Goal: Task Accomplishment & Management: Complete application form

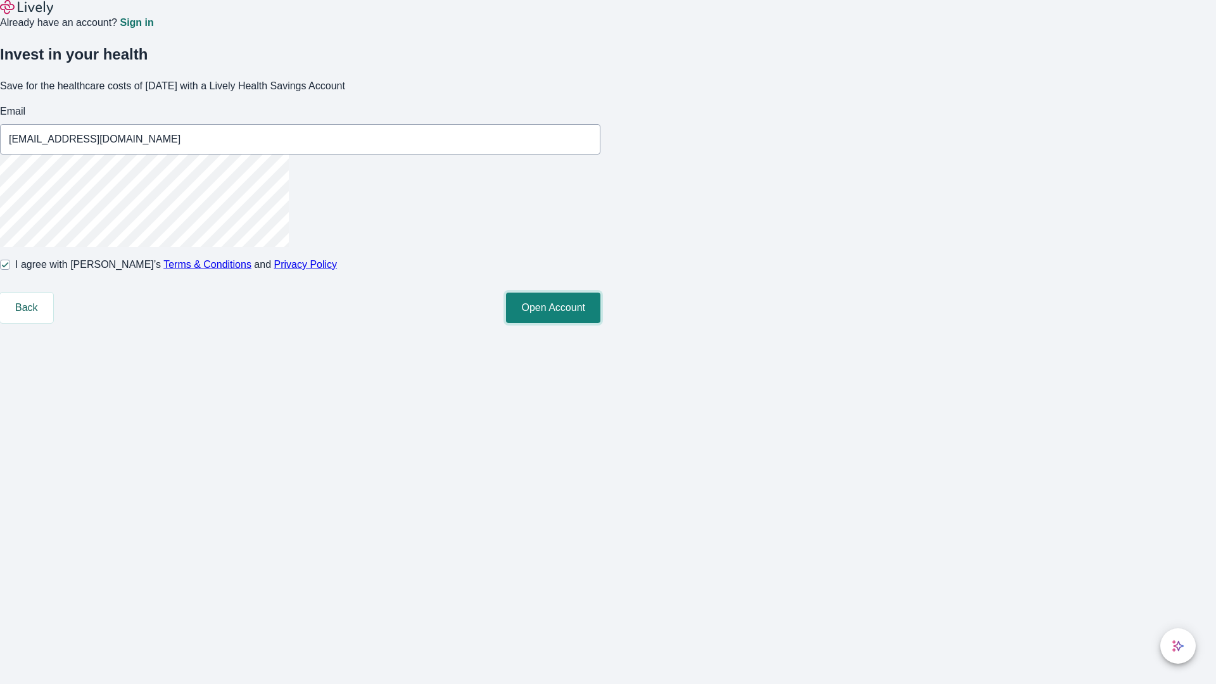
click at [600, 323] on button "Open Account" at bounding box center [553, 308] width 94 height 30
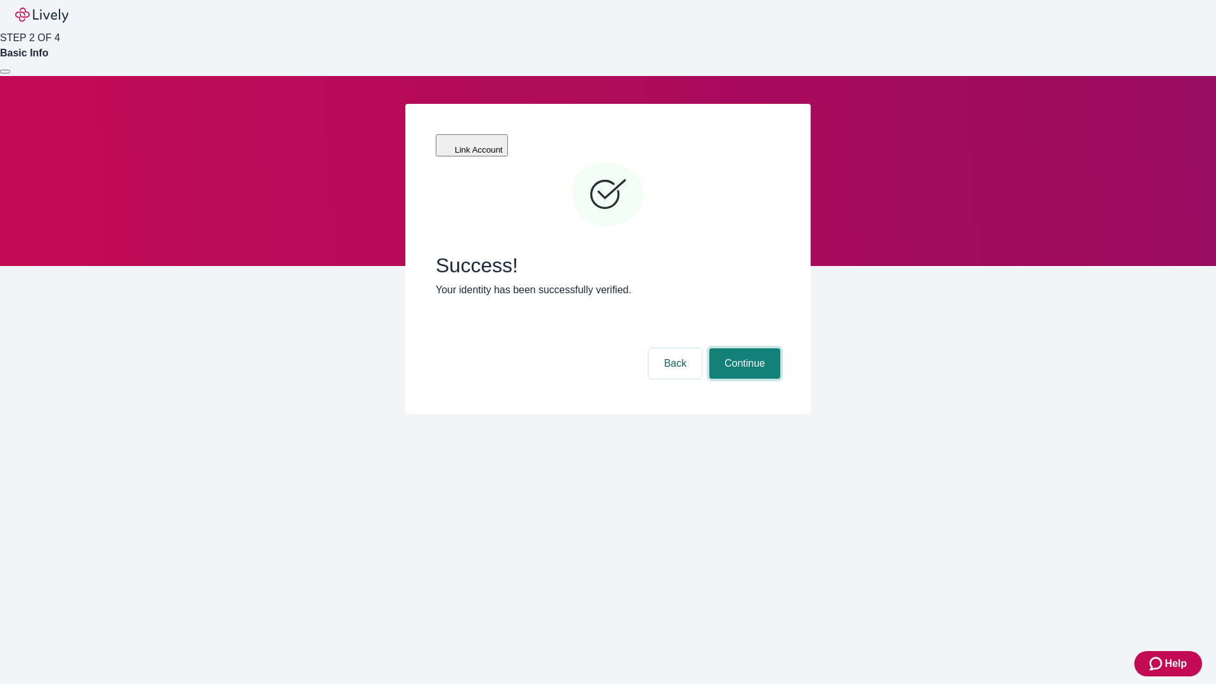
click at [743, 348] on button "Continue" at bounding box center [744, 363] width 71 height 30
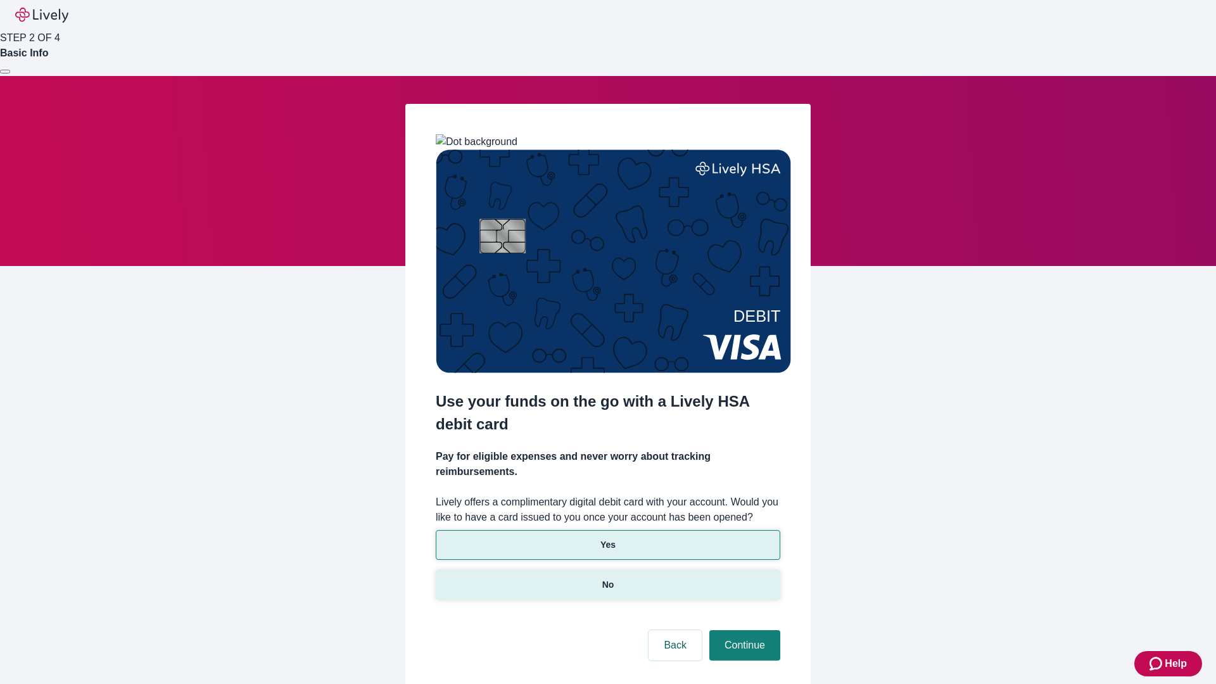
click at [607, 578] on p "No" at bounding box center [608, 584] width 12 height 13
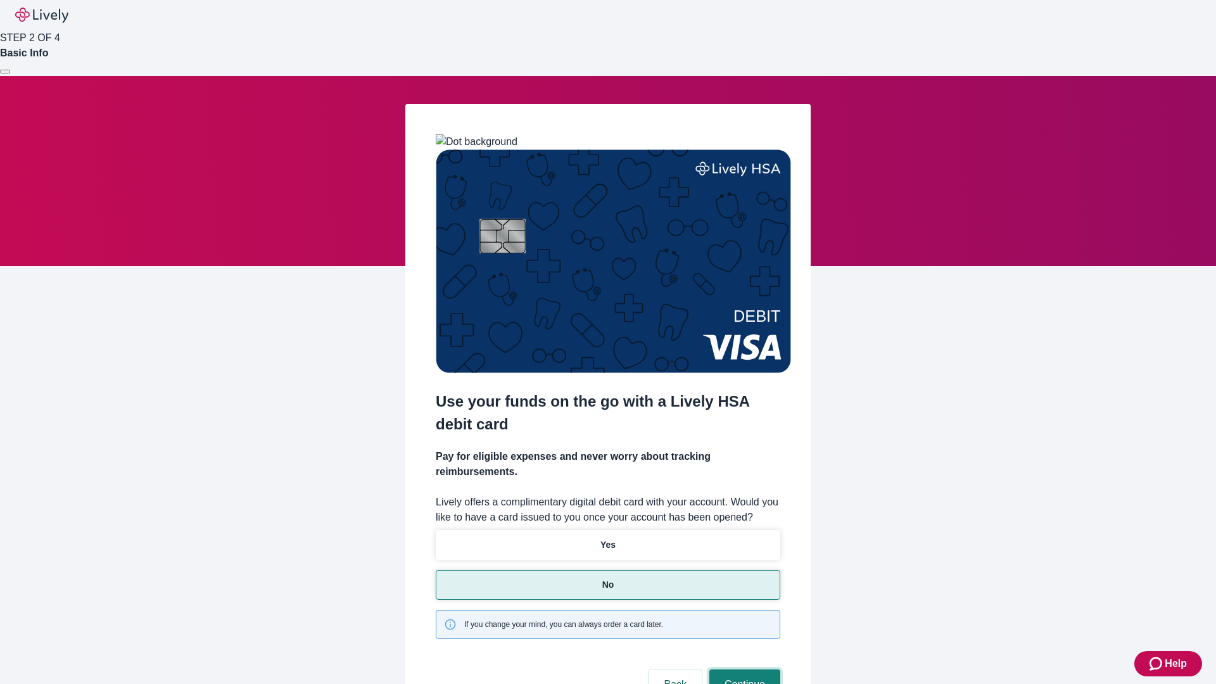
click at [743, 670] on button "Continue" at bounding box center [744, 685] width 71 height 30
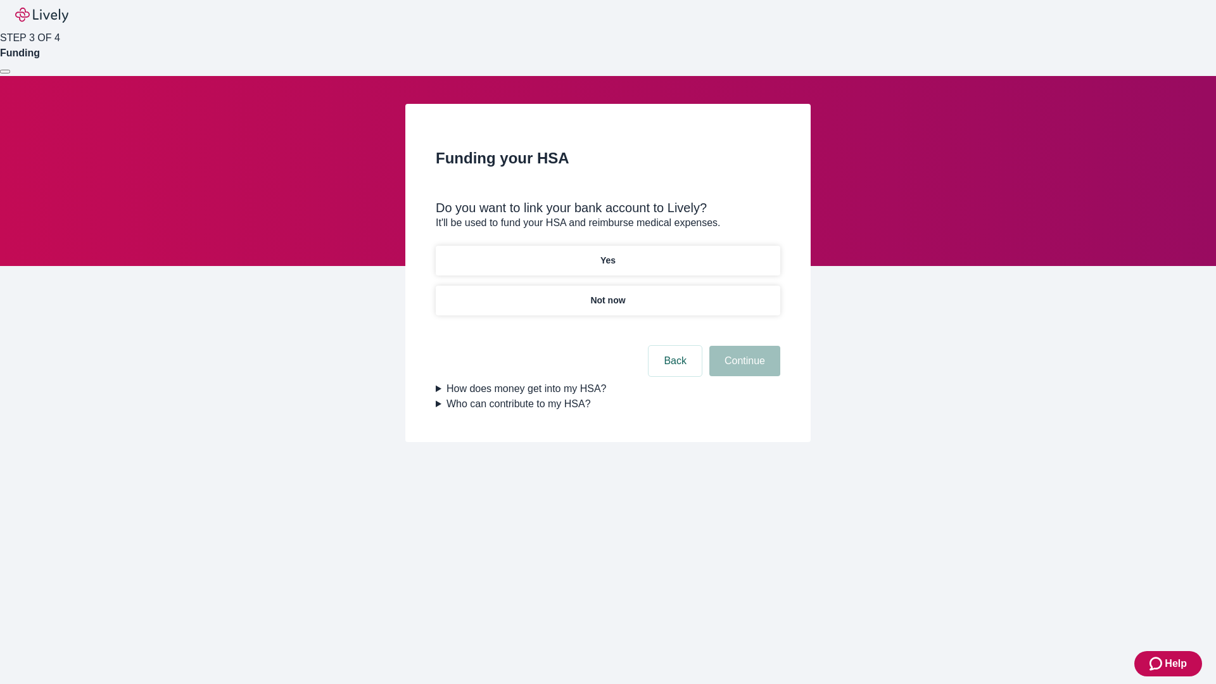
click at [607, 254] on p "Yes" at bounding box center [607, 260] width 15 height 13
click at [743, 346] on button "Continue" at bounding box center [744, 361] width 71 height 30
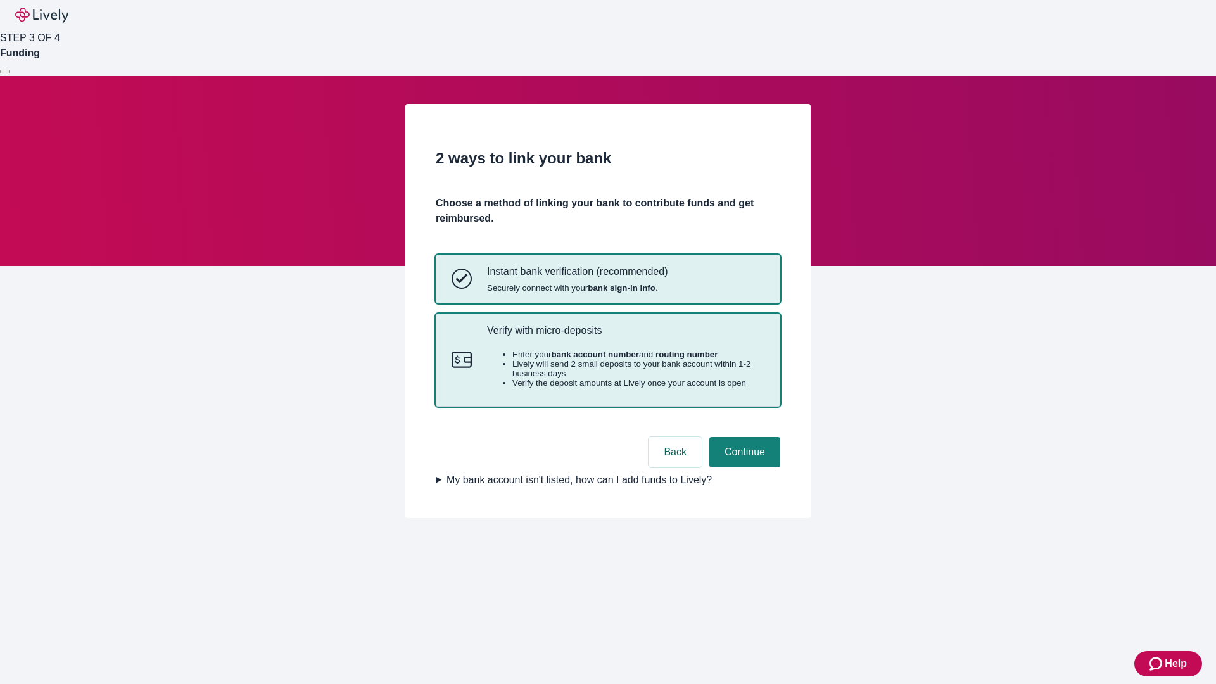
click at [625, 336] on p "Verify with micro-deposits" at bounding box center [625, 330] width 277 height 12
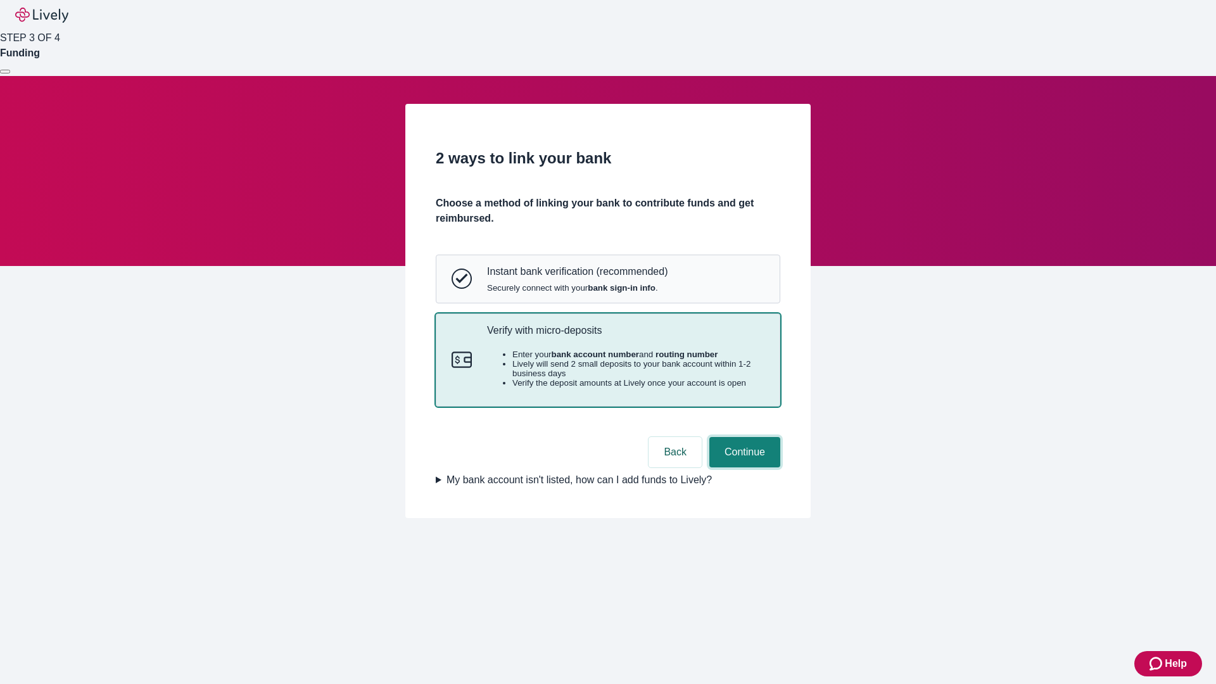
click at [743, 467] on button "Continue" at bounding box center [744, 452] width 71 height 30
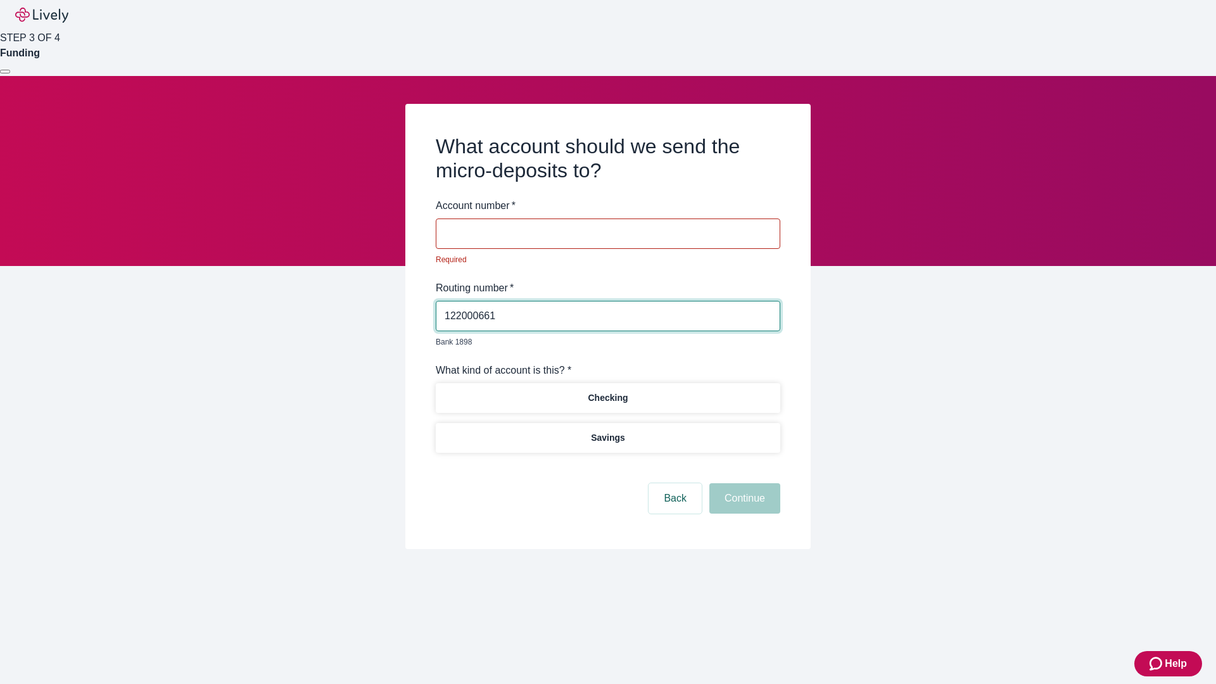
type input "122000661"
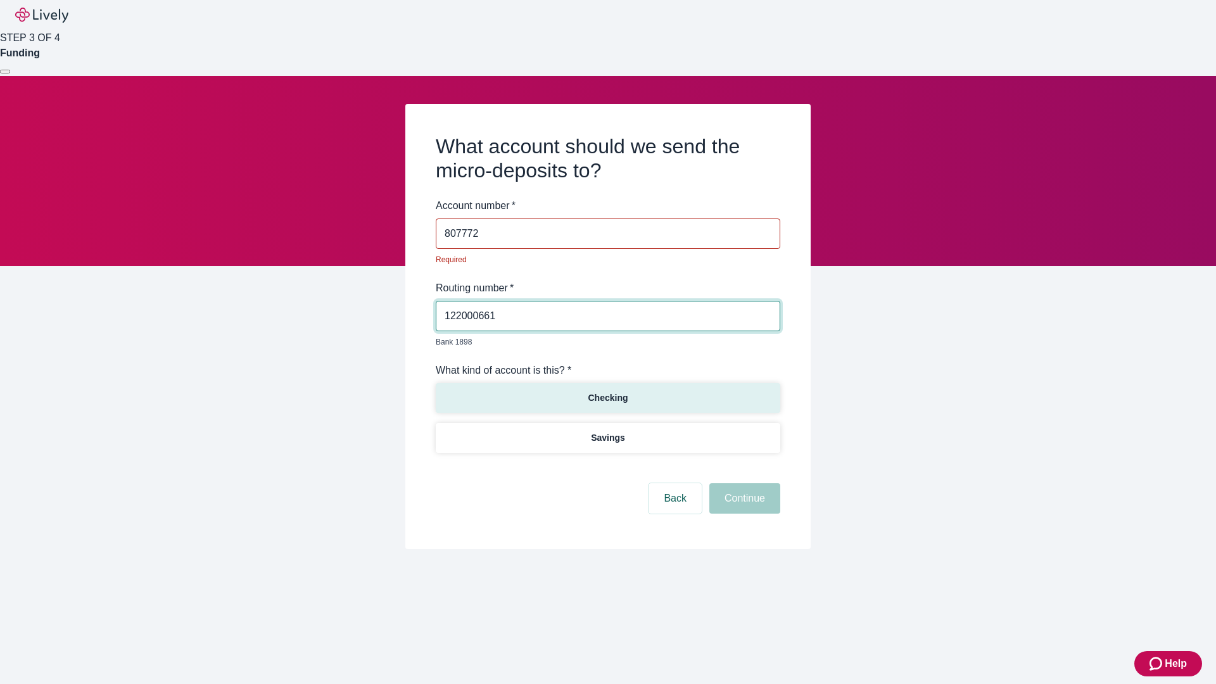
type input "807772"
click at [607, 391] on p "Checking" at bounding box center [608, 397] width 40 height 13
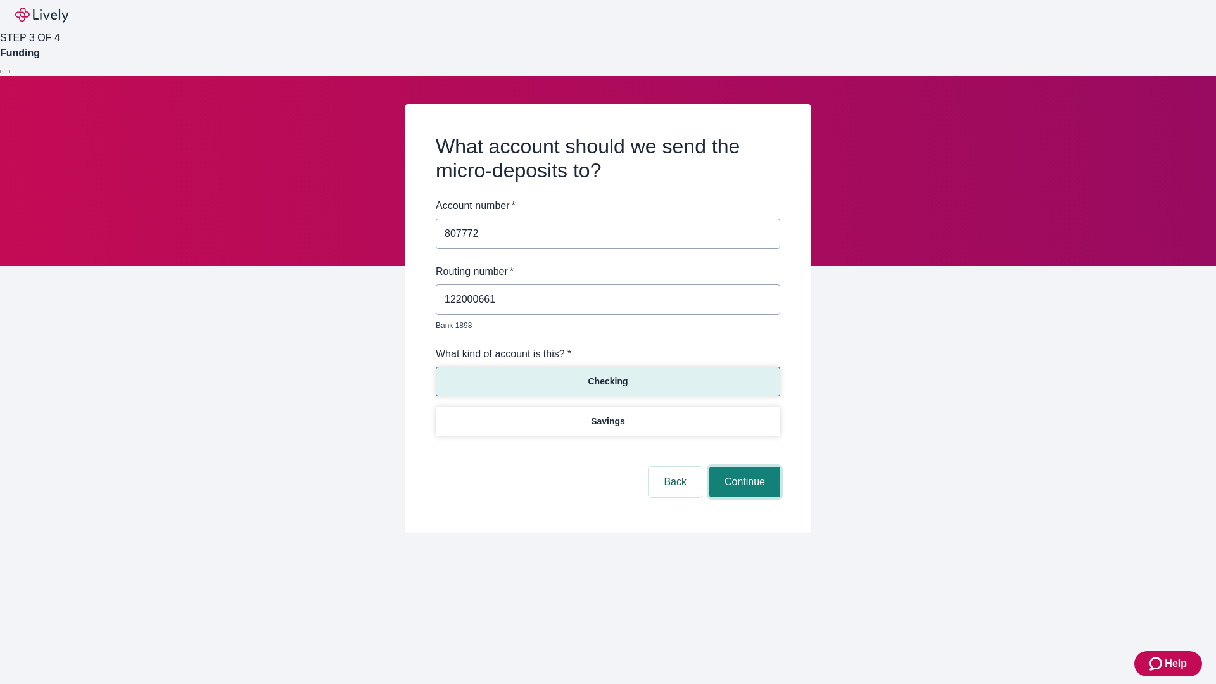
click at [743, 467] on button "Continue" at bounding box center [744, 482] width 71 height 30
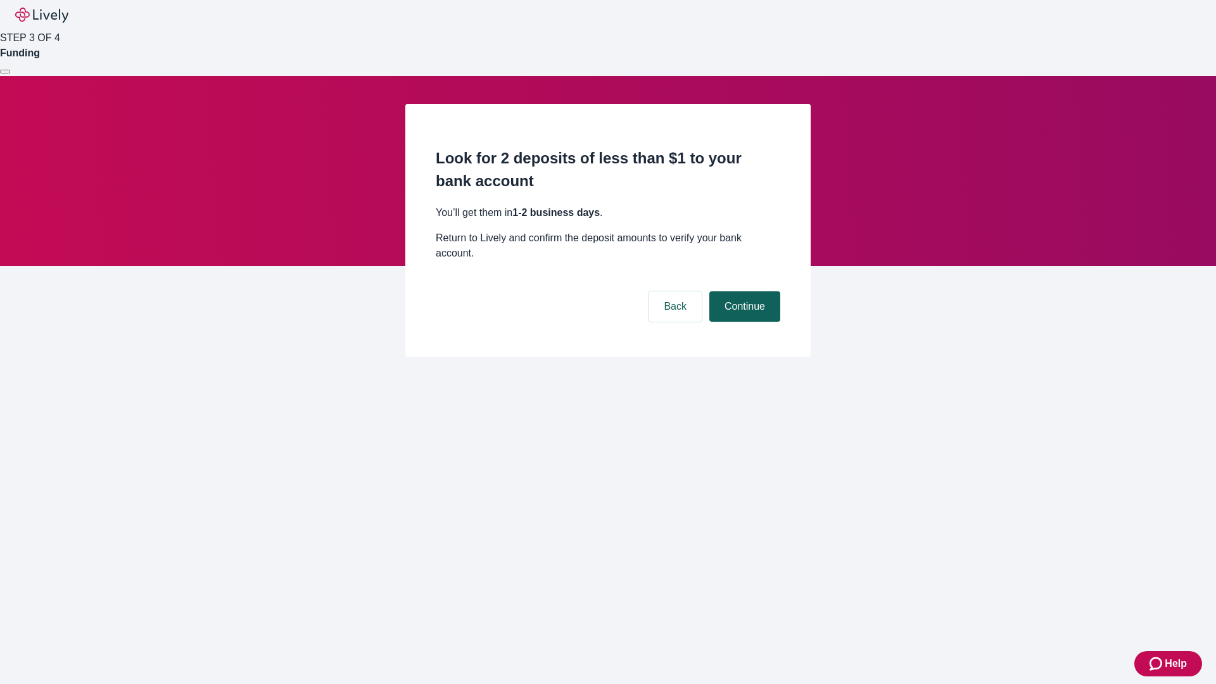
click at [743, 291] on button "Continue" at bounding box center [744, 306] width 71 height 30
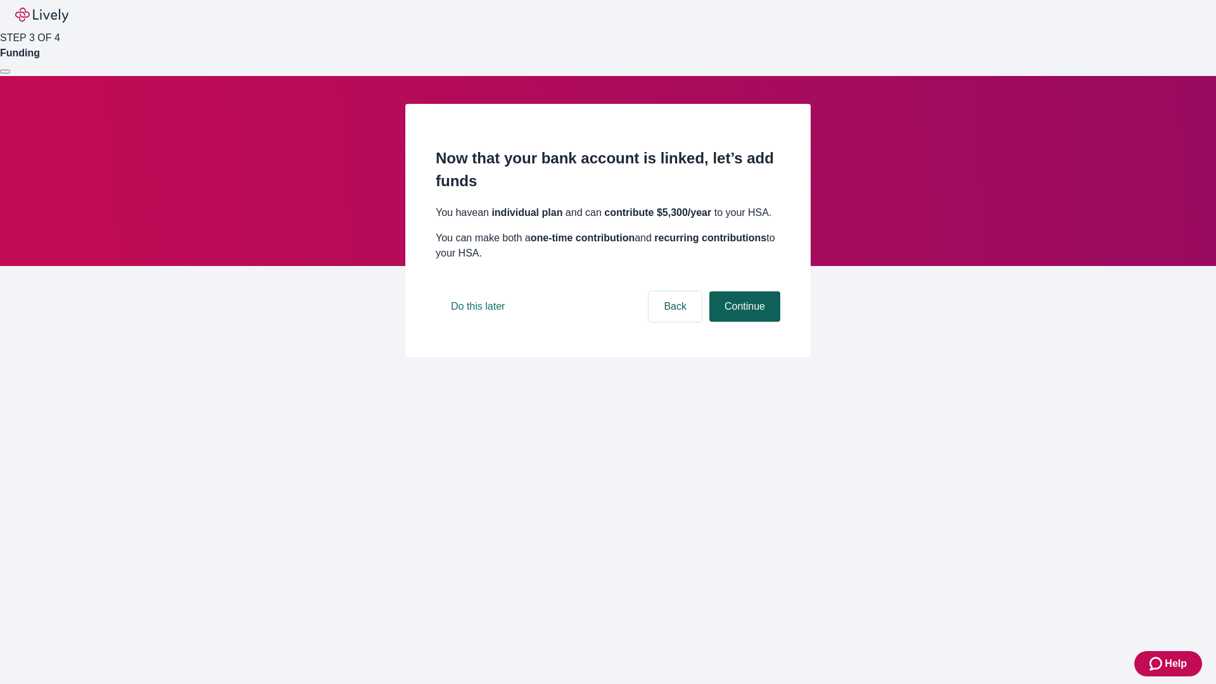
click at [743, 322] on button "Continue" at bounding box center [744, 306] width 71 height 30
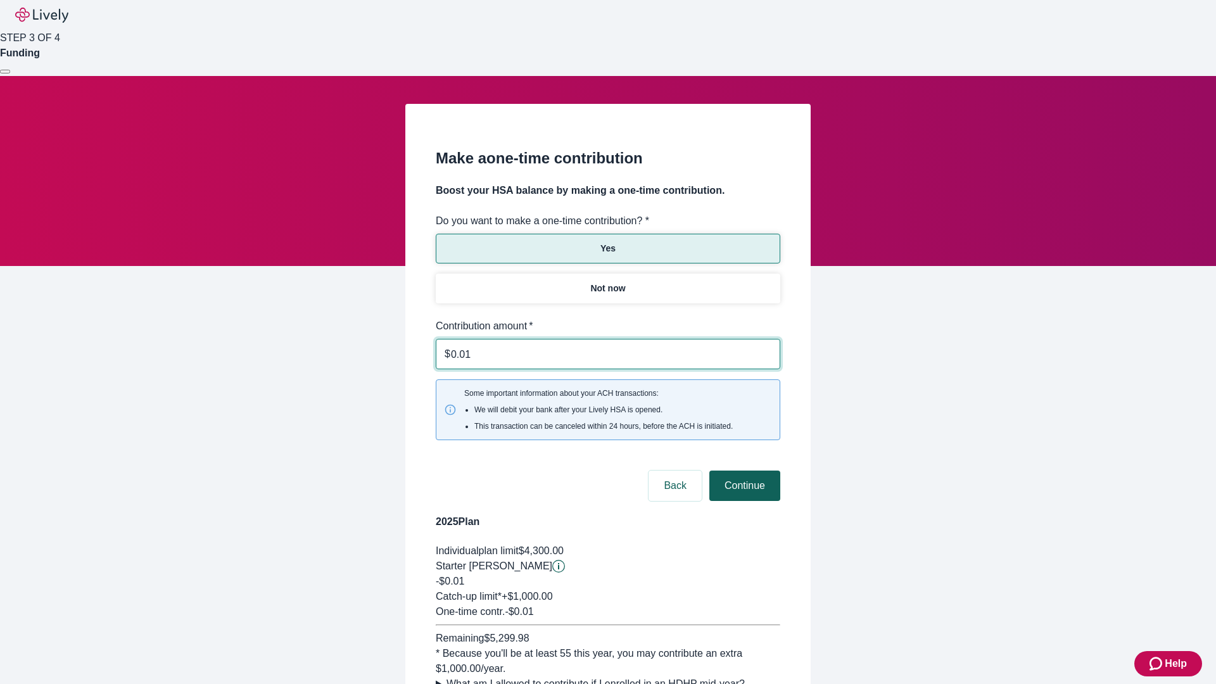
type input "0.01"
click at [743, 471] on button "Continue" at bounding box center [744, 486] width 71 height 30
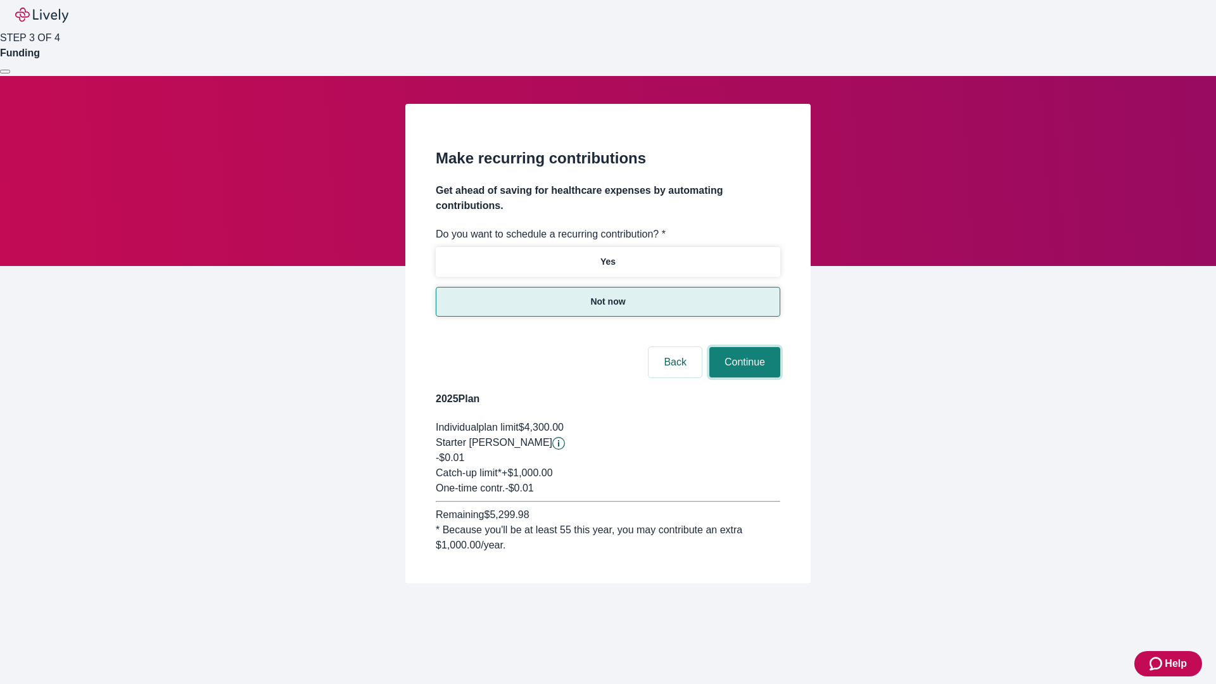
click at [743, 347] on button "Continue" at bounding box center [744, 362] width 71 height 30
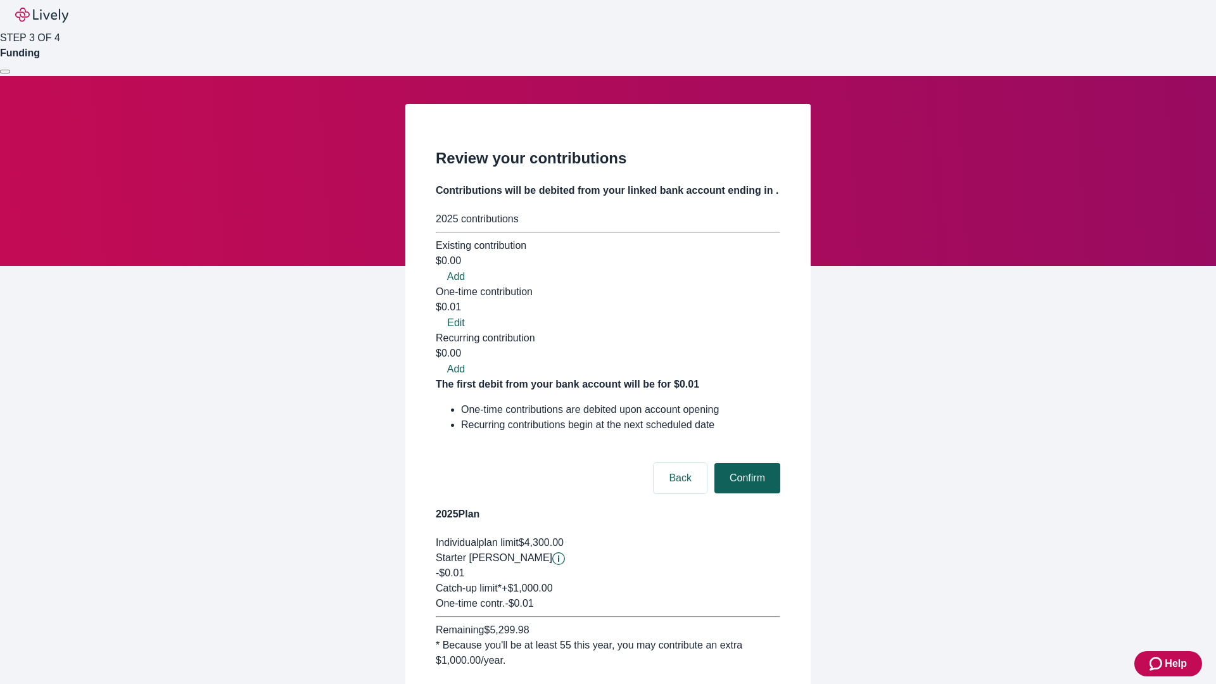
click at [746, 463] on button "Confirm" at bounding box center [748, 478] width 66 height 30
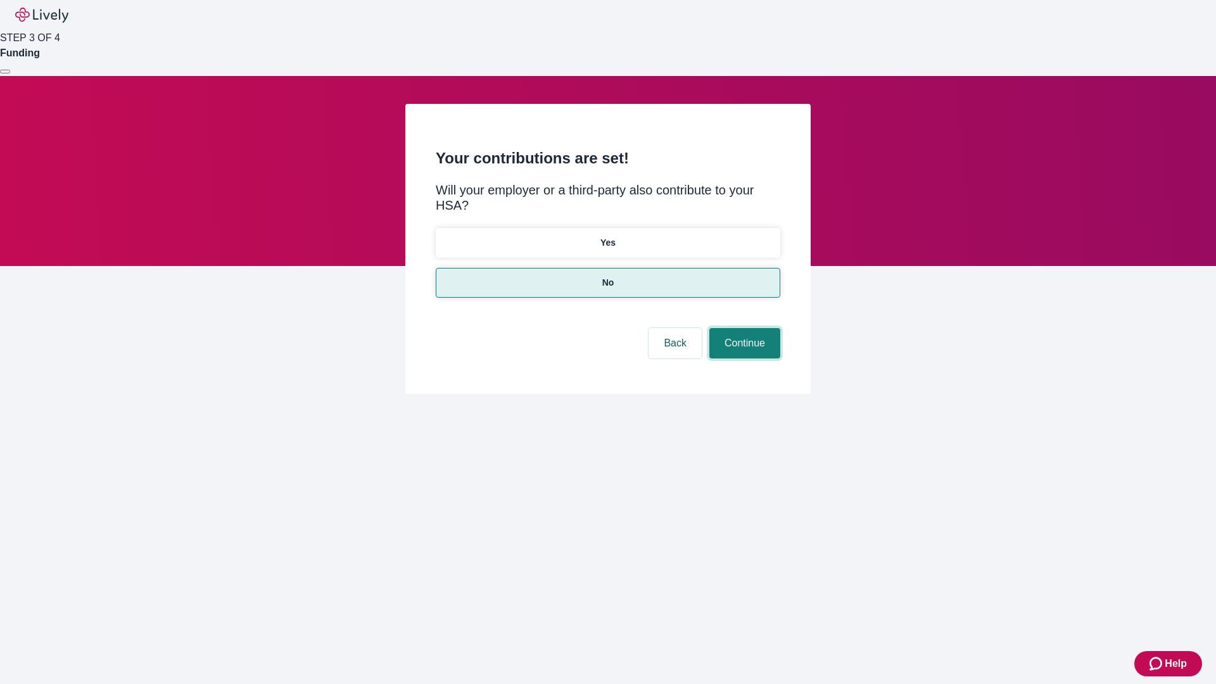
click at [743, 328] on button "Continue" at bounding box center [744, 343] width 71 height 30
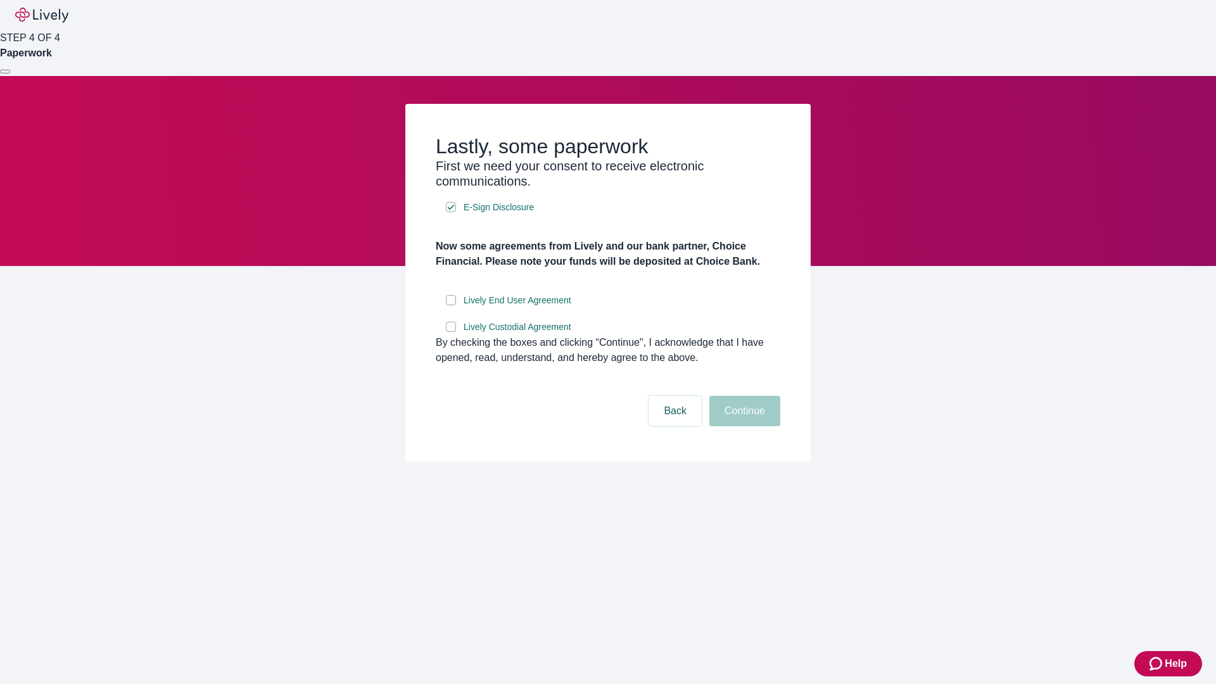
click at [451, 305] on input "Lively End User Agreement" at bounding box center [451, 300] width 10 height 10
checkbox input "true"
click at [451, 332] on input "Lively Custodial Agreement" at bounding box center [451, 327] width 10 height 10
checkbox input "true"
click at [743, 426] on button "Continue" at bounding box center [744, 411] width 71 height 30
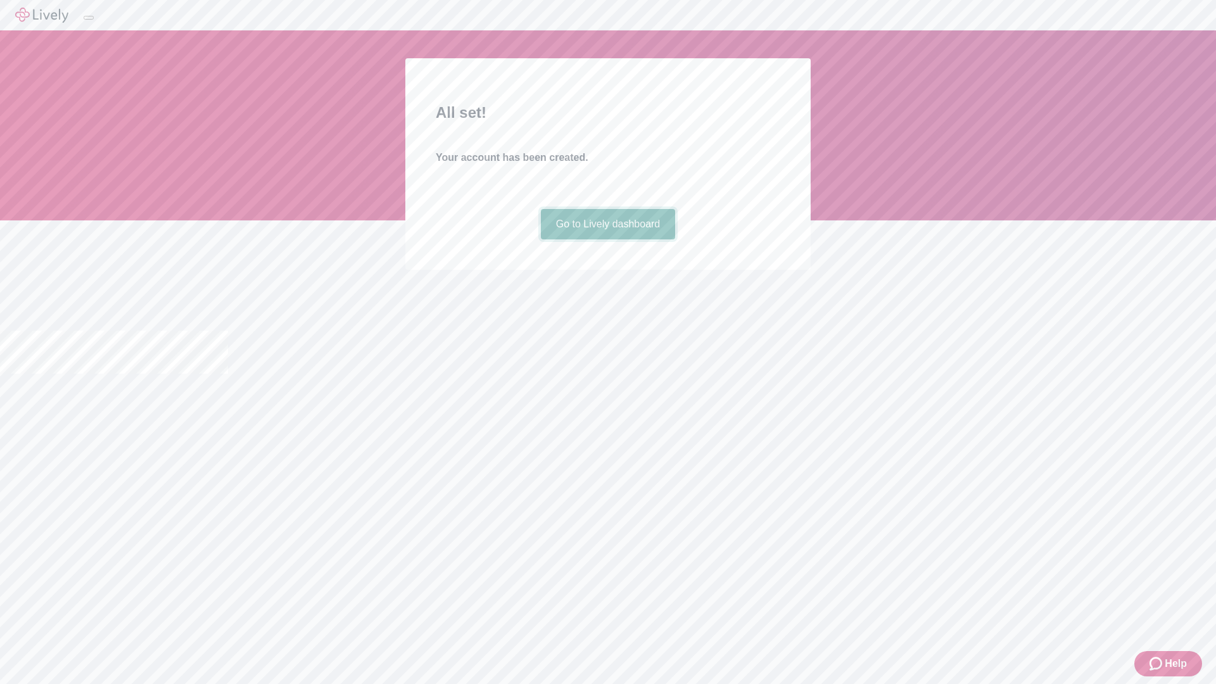
click at [607, 239] on link "Go to Lively dashboard" at bounding box center [608, 224] width 135 height 30
